Goal: Transaction & Acquisition: Purchase product/service

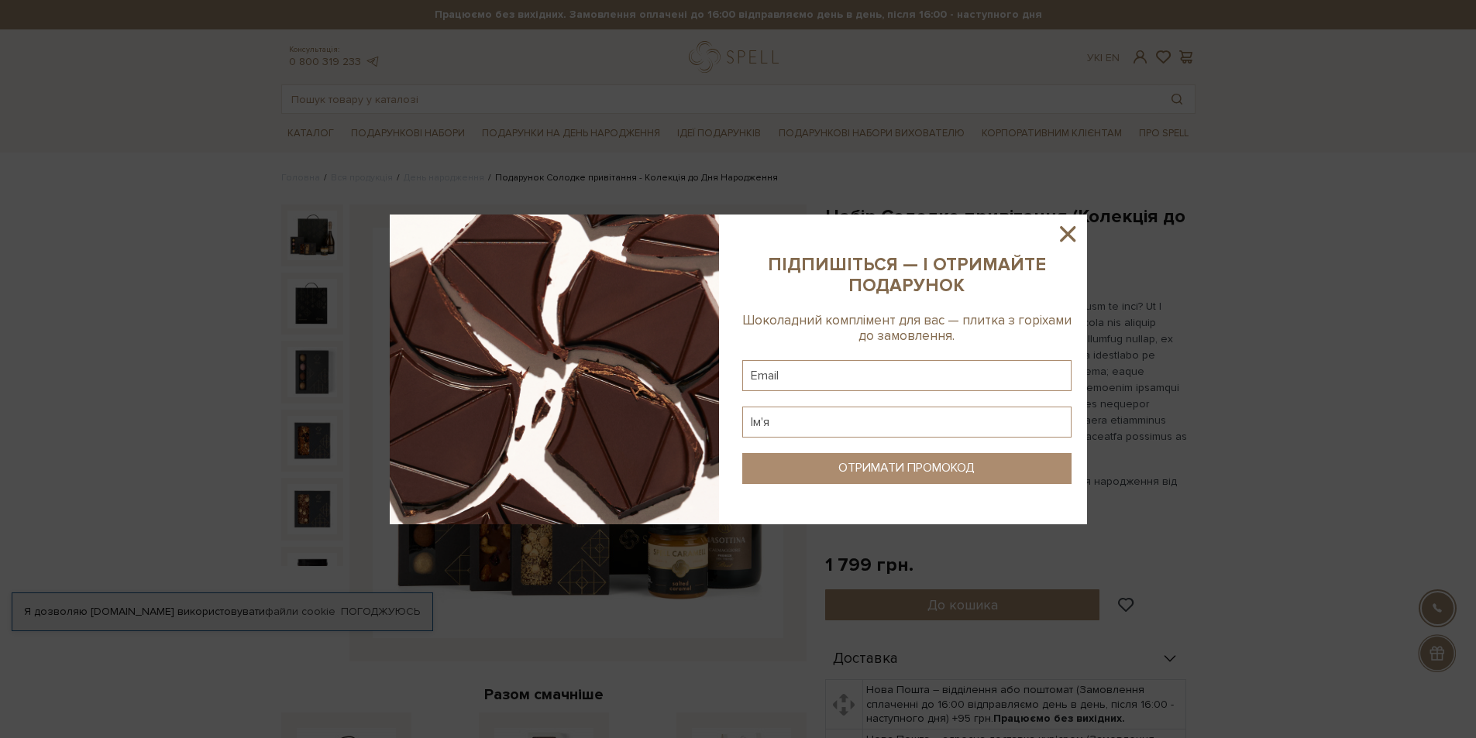
click at [1069, 238] on icon at bounding box center [1067, 234] width 26 height 26
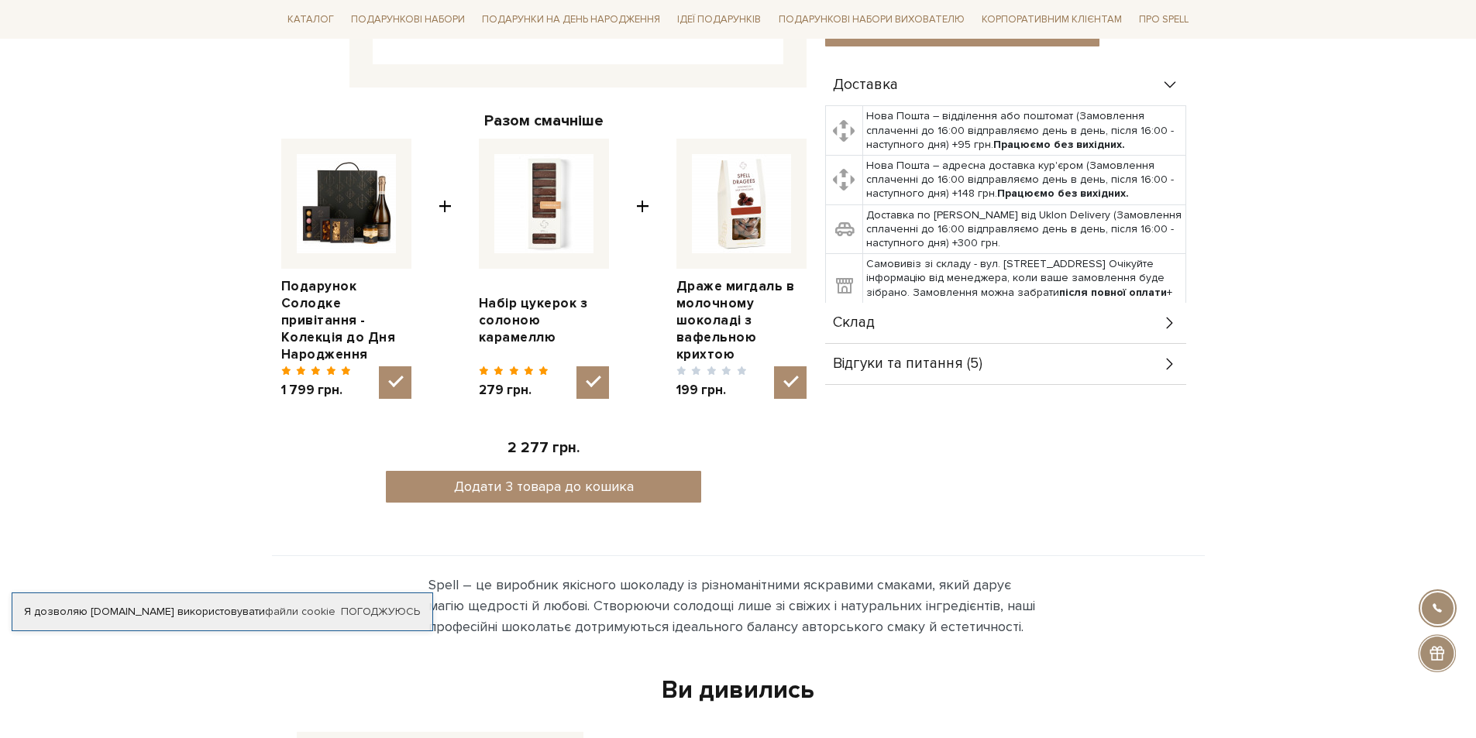
scroll to position [620, 0]
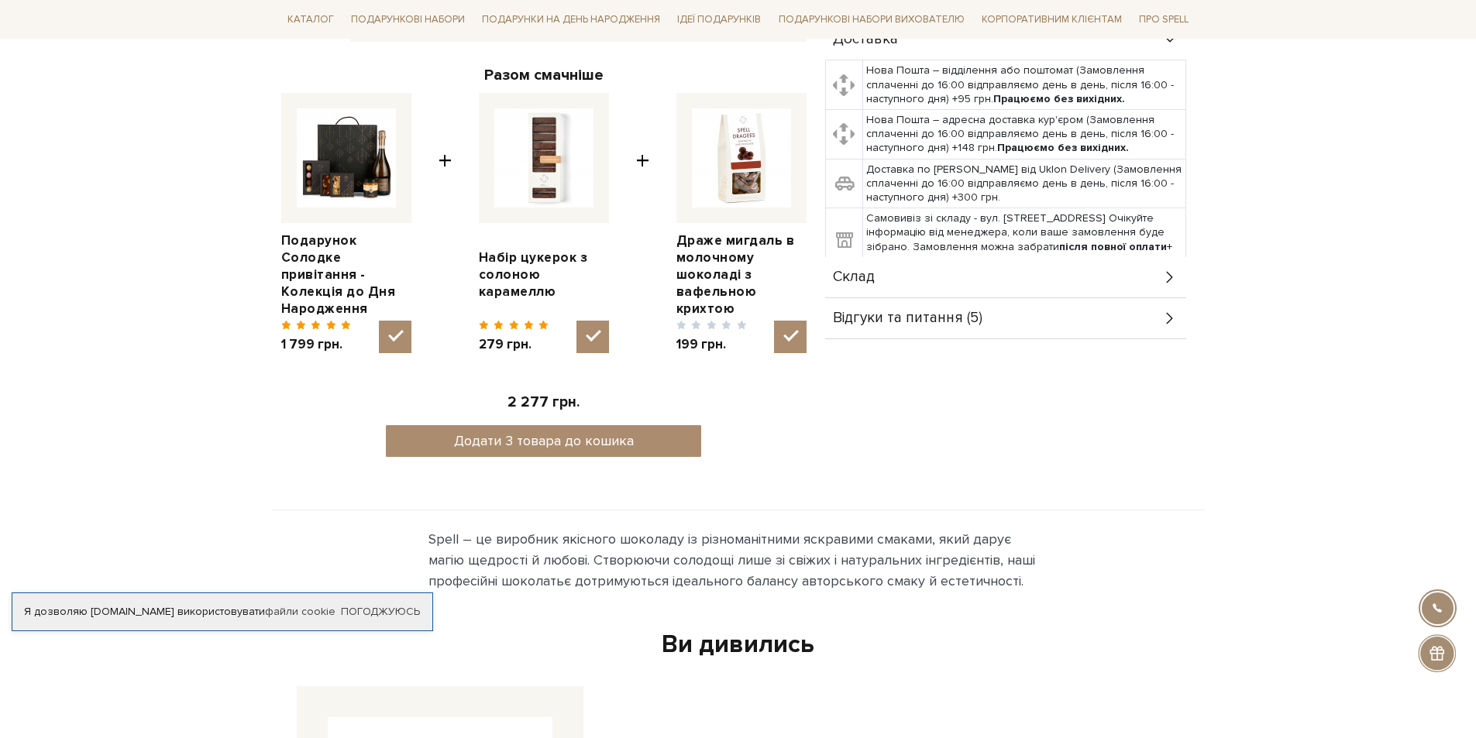
click at [808, 330] on div "Набір Солодке привітання (Колекція до Дня Народження) 5/5 Разом смачніше Подару…" at bounding box center [544, 29] width 544 height 888
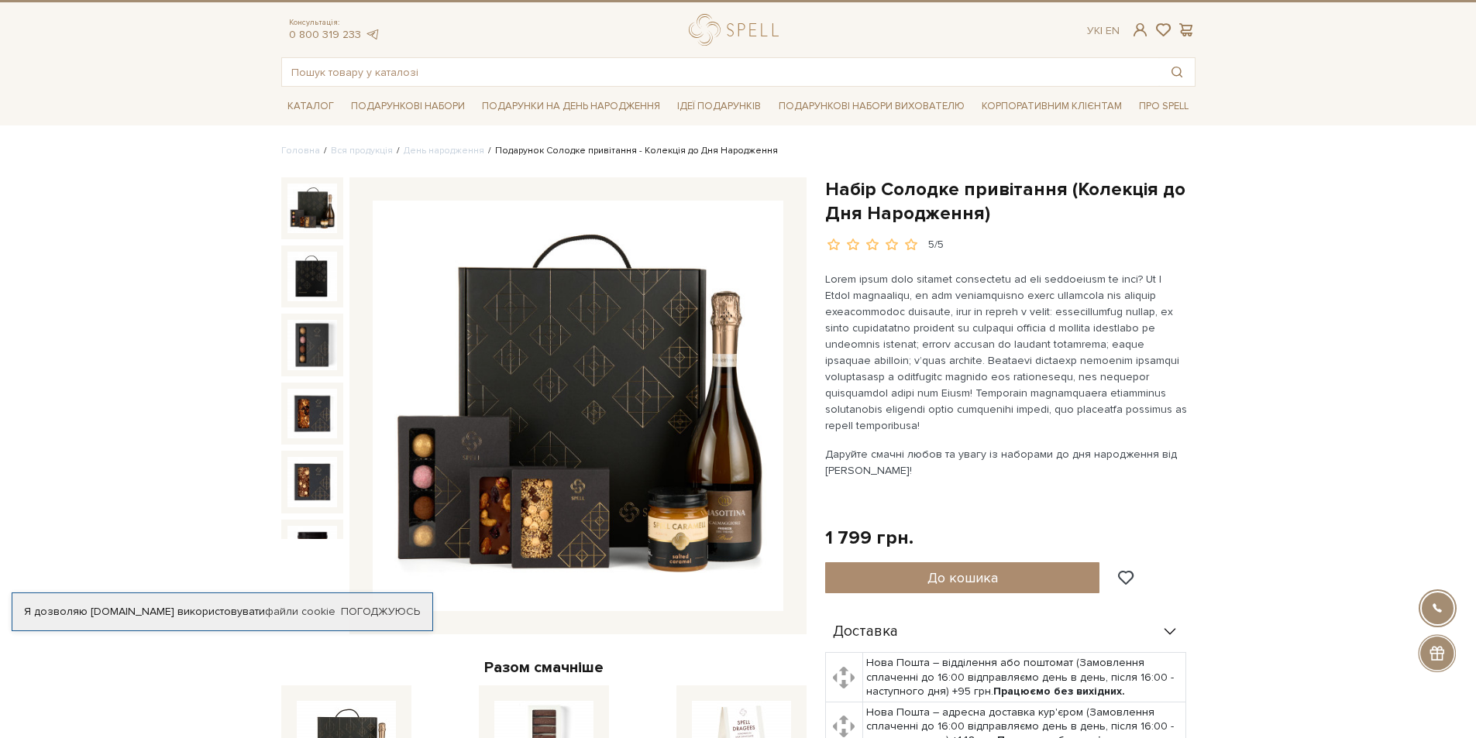
scroll to position [0, 0]
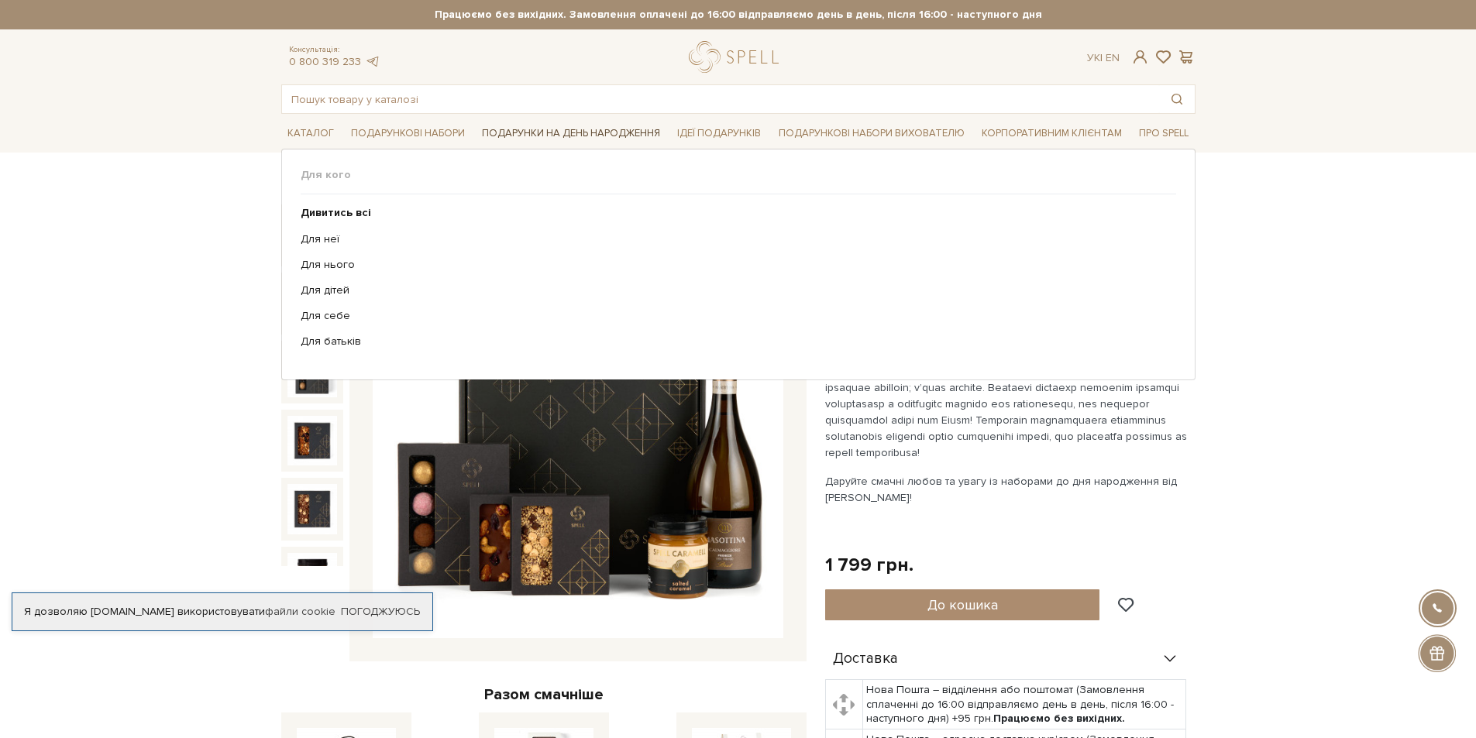
click at [586, 136] on link "Подарунки на День народження" at bounding box center [571, 134] width 191 height 24
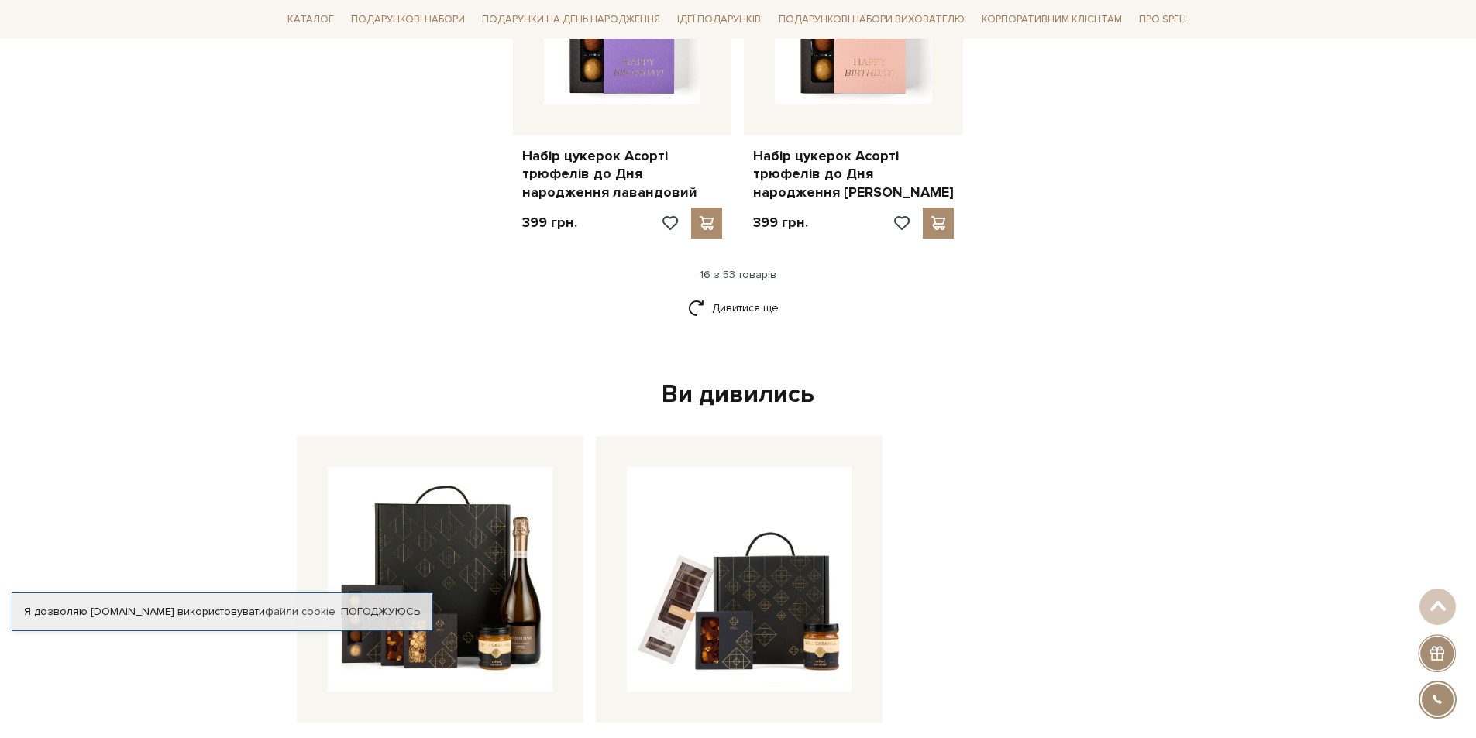
scroll to position [2169, 0]
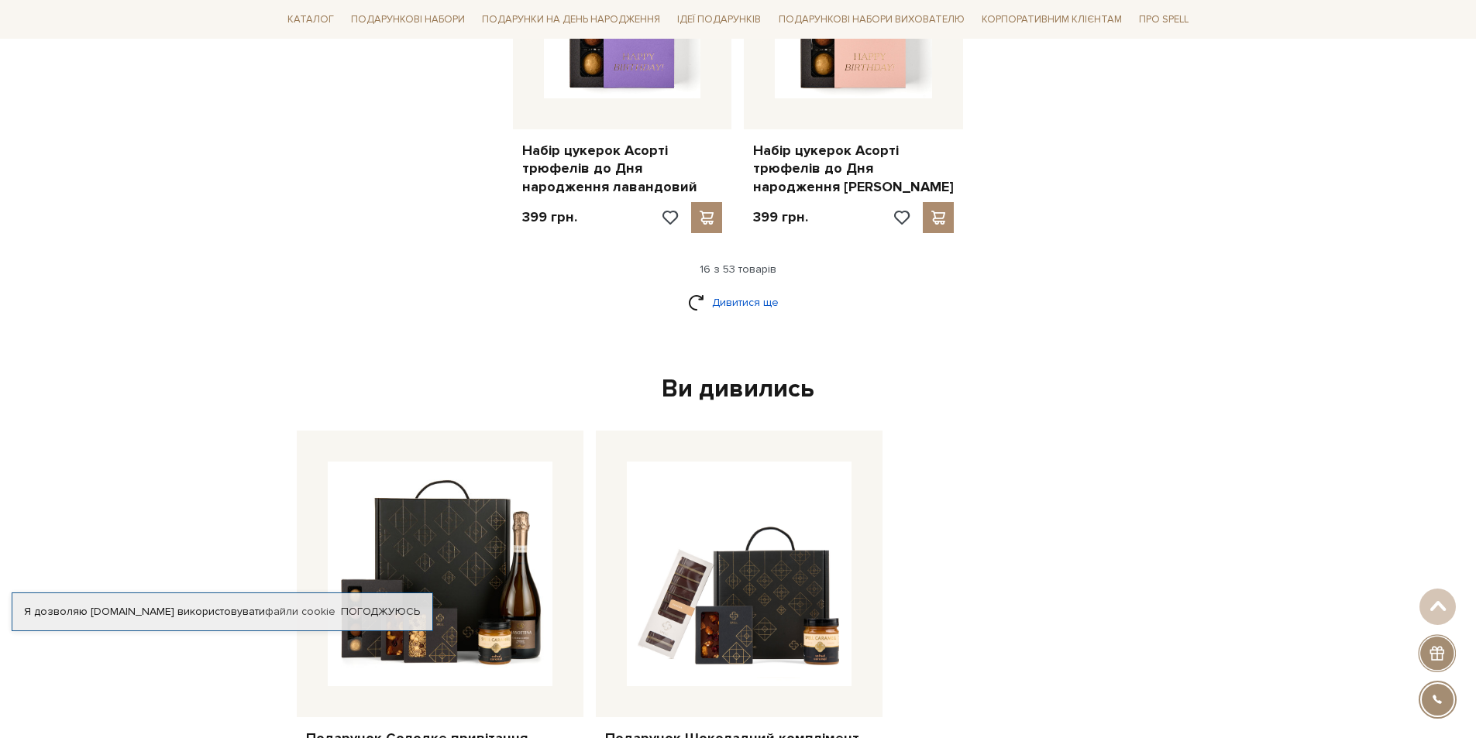
click at [770, 289] on link "Дивитися ще" at bounding box center [738, 302] width 101 height 27
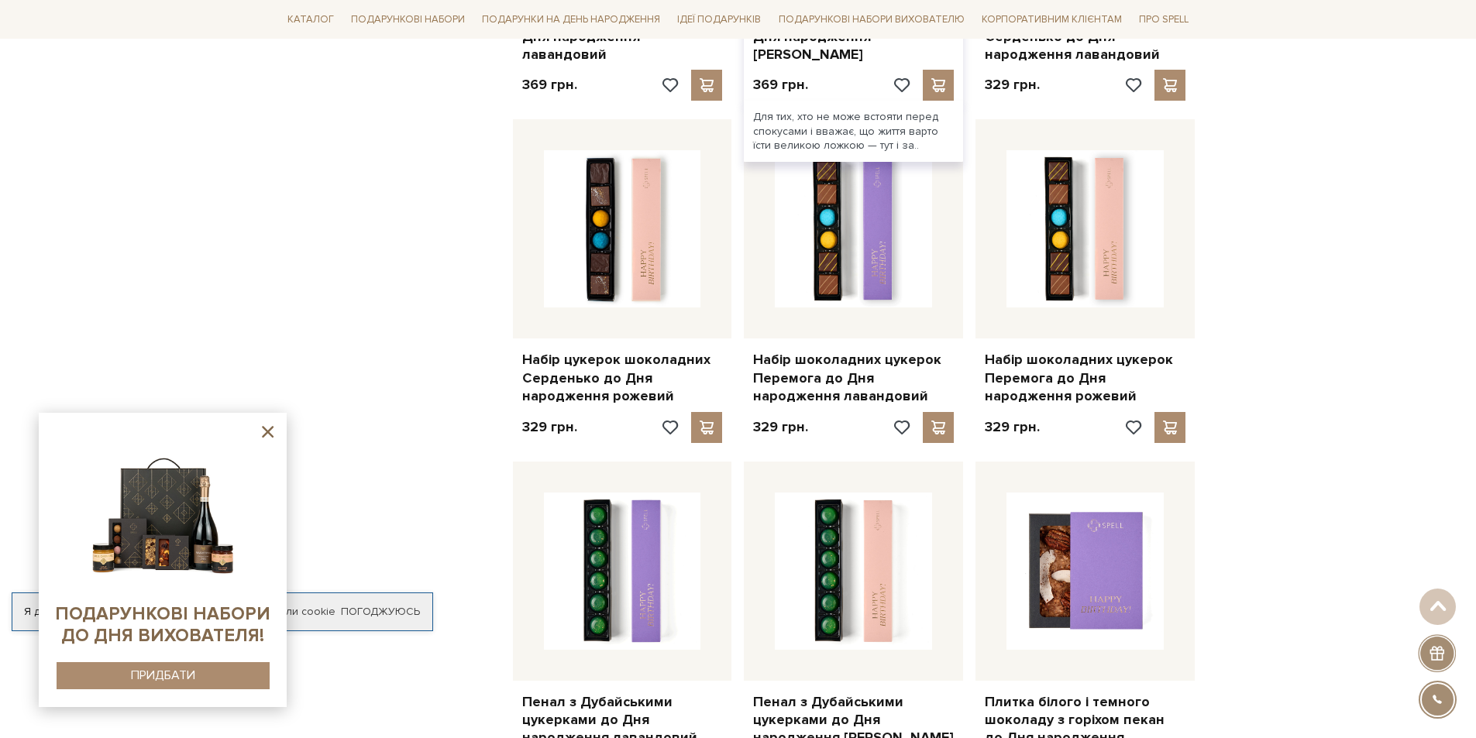
scroll to position [3021, 0]
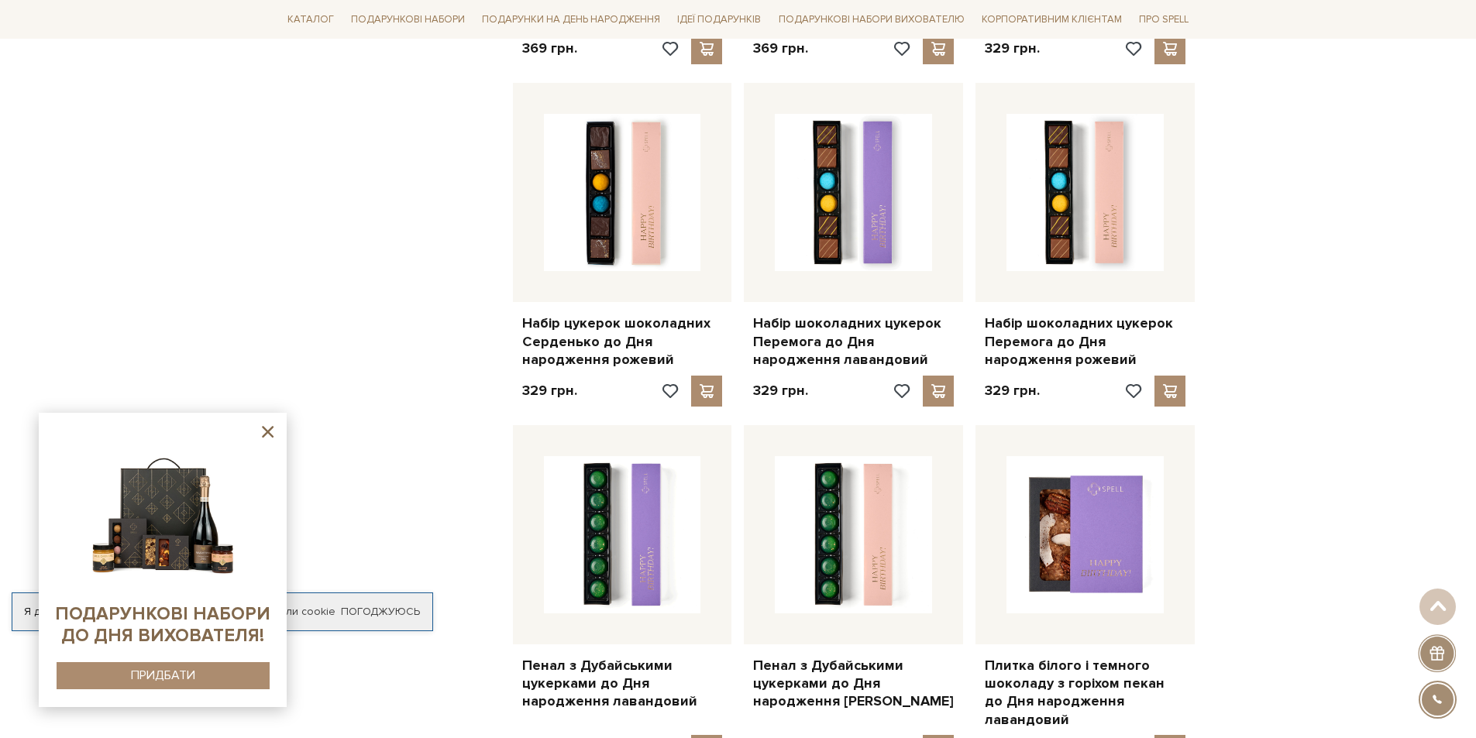
click at [265, 431] on icon at bounding box center [267, 431] width 19 height 19
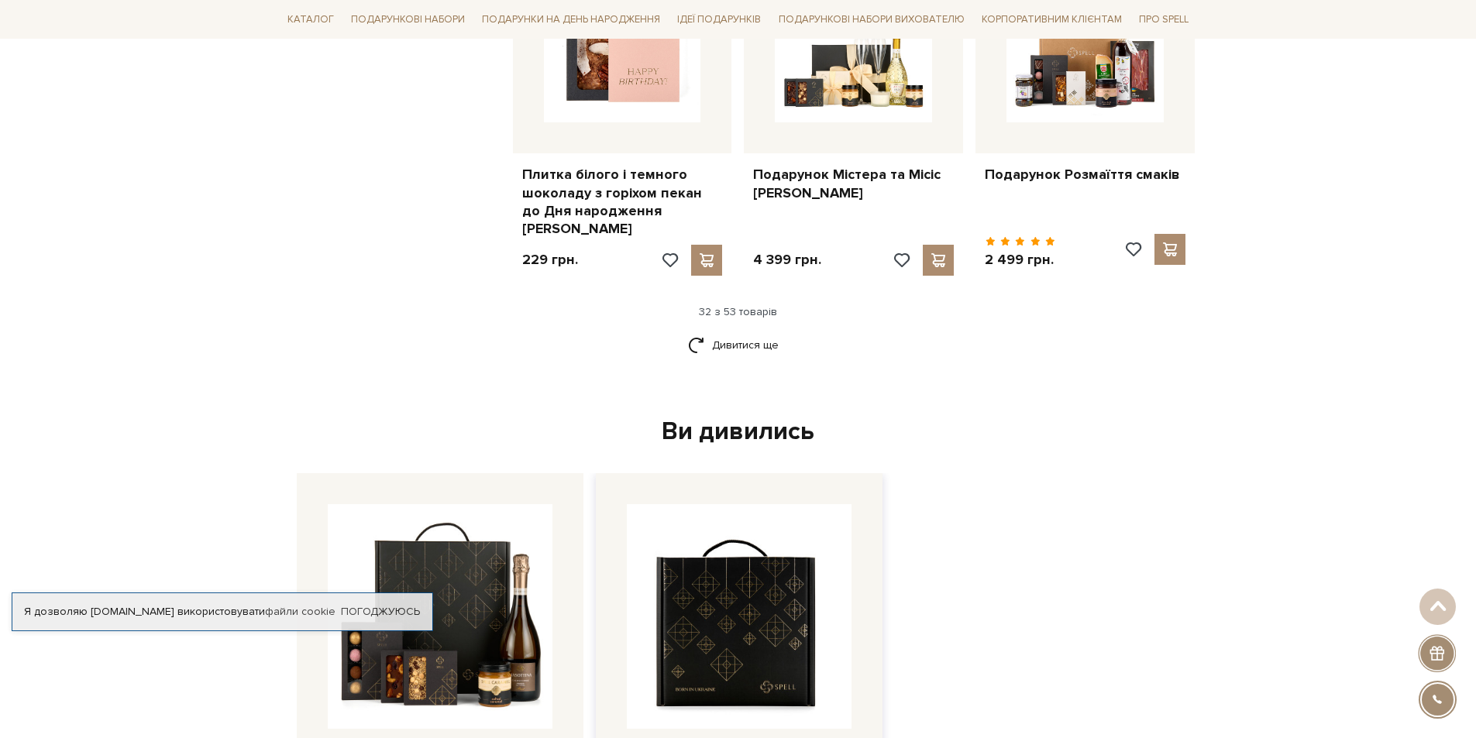
scroll to position [3873, 0]
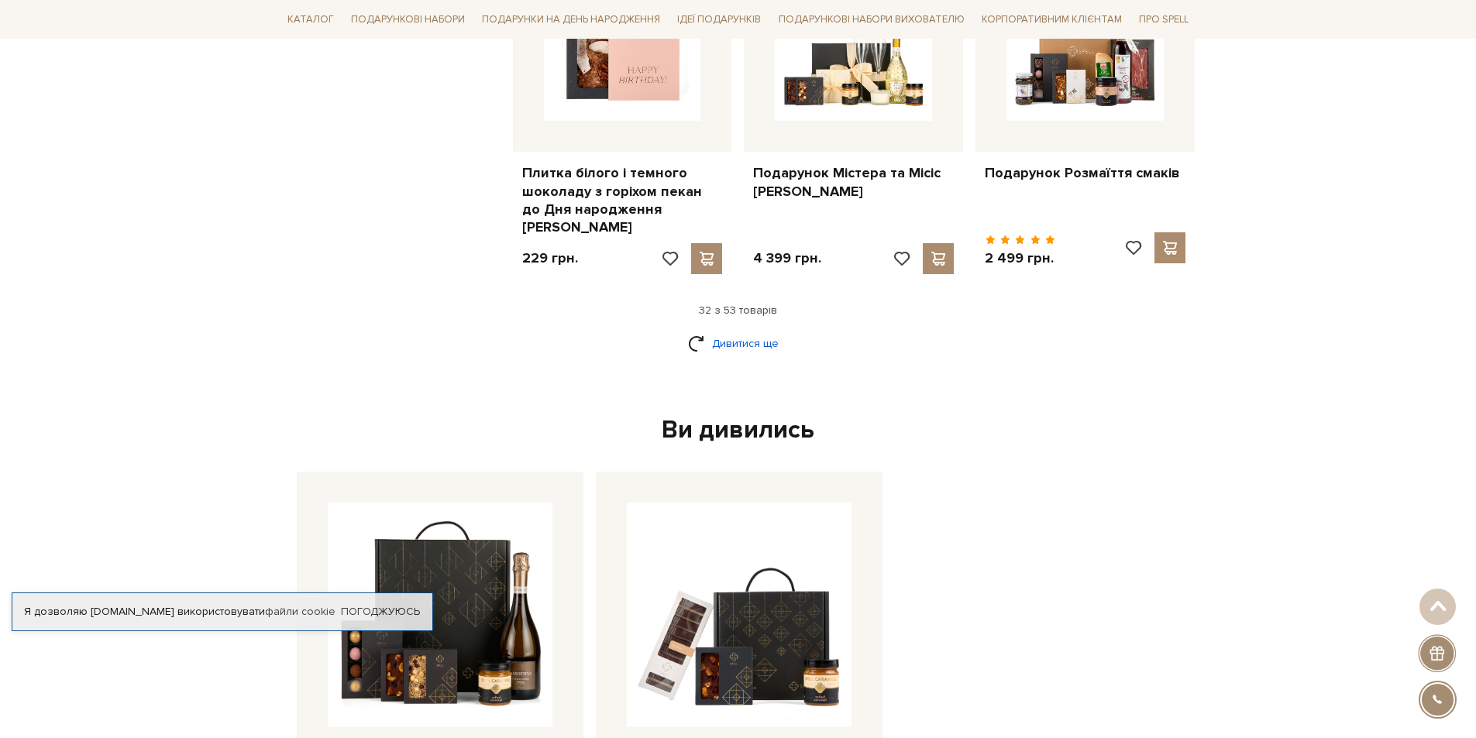
click at [750, 330] on link "Дивитися ще" at bounding box center [738, 343] width 101 height 27
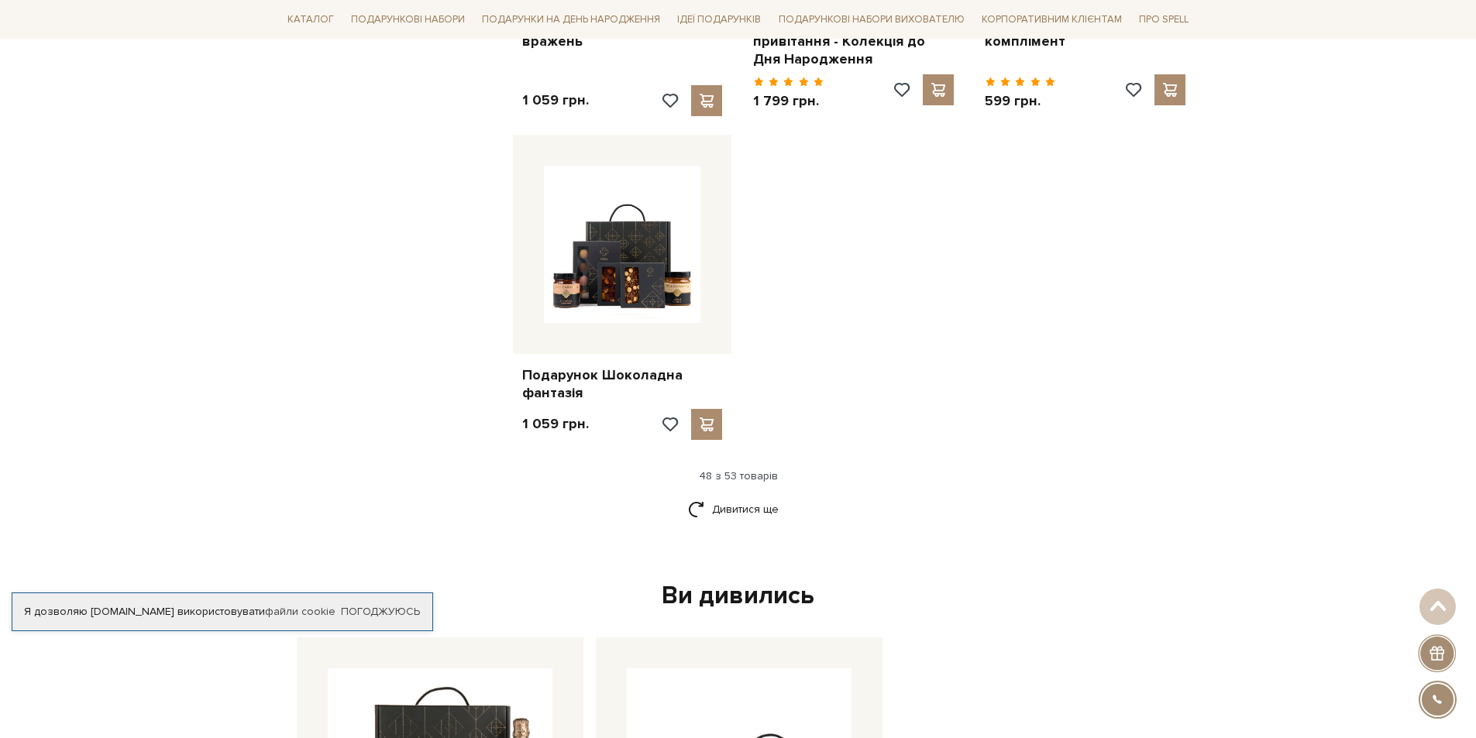
scroll to position [5887, 0]
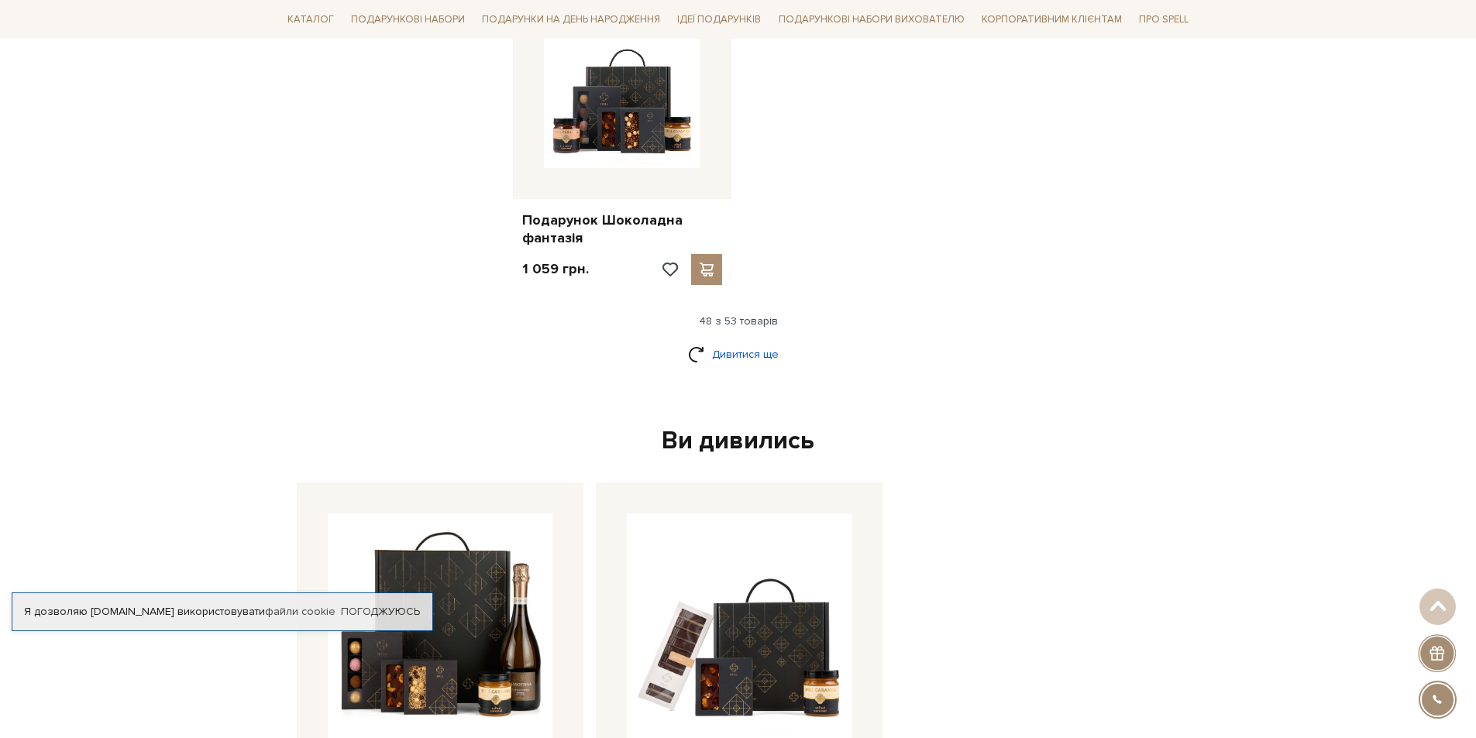
click at [758, 341] on link "Дивитися ще" at bounding box center [738, 354] width 101 height 27
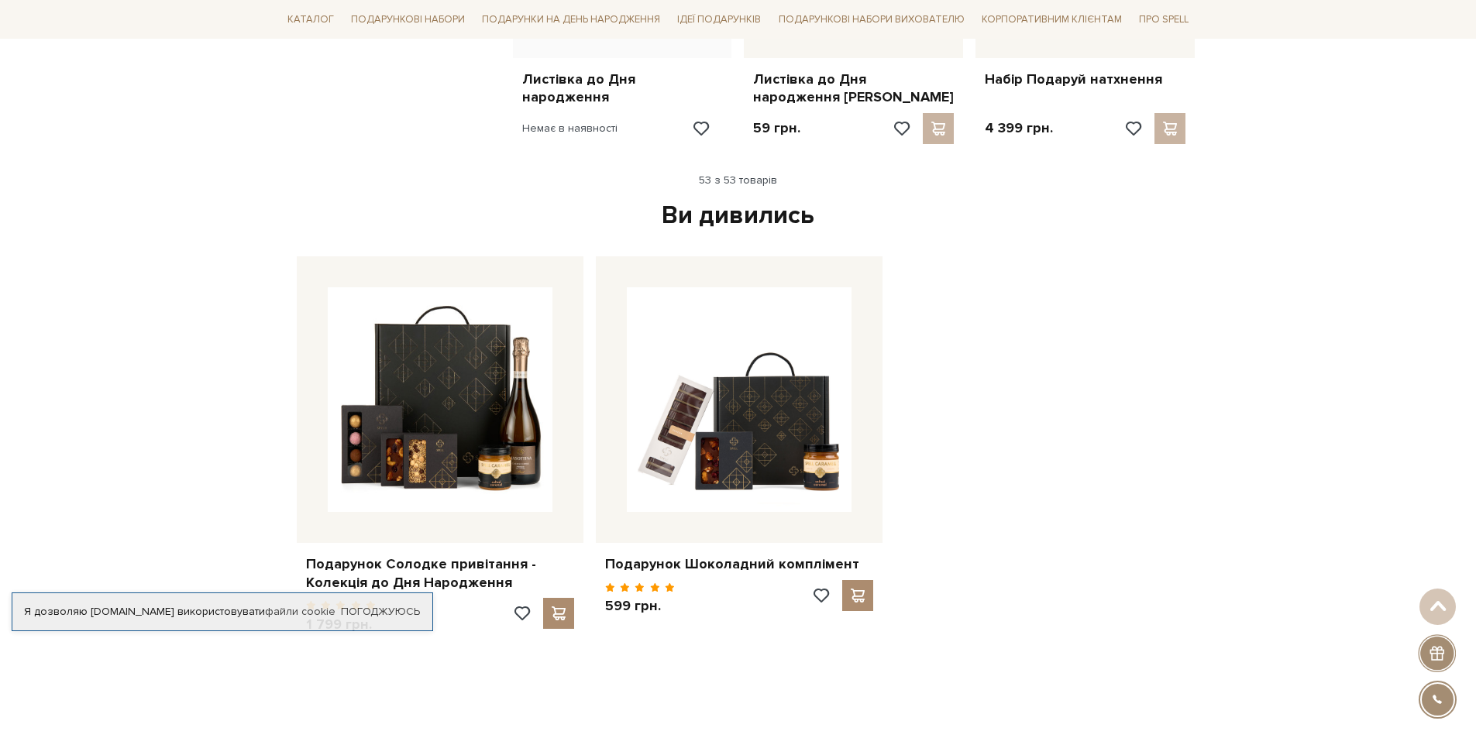
scroll to position [6662, 0]
